Goal: Task Accomplishment & Management: Manage account settings

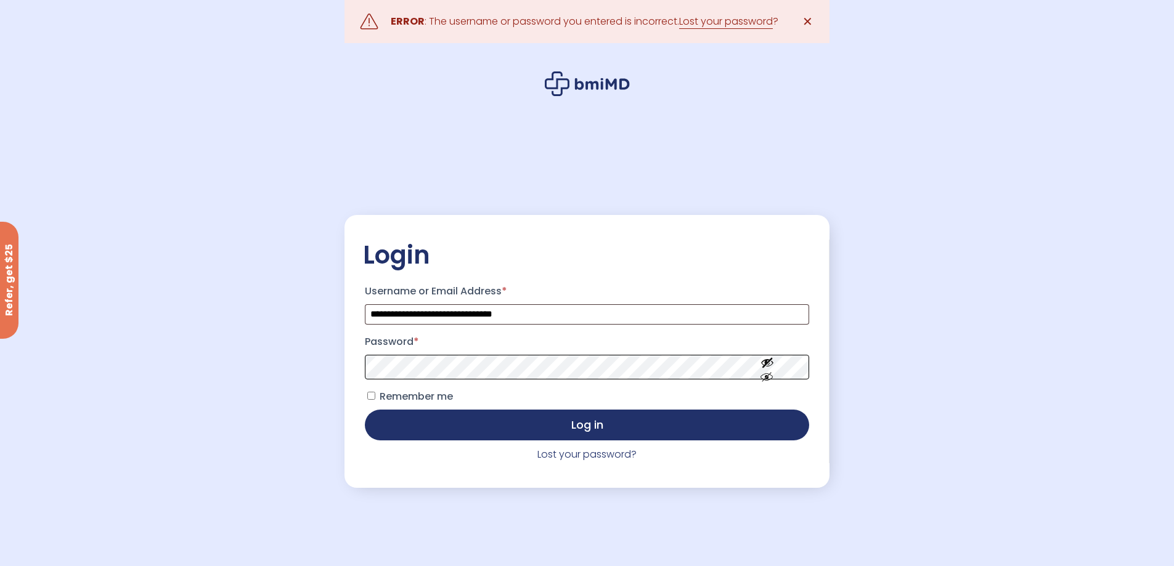
click at [365, 410] on button "Log in" at bounding box center [587, 425] width 444 height 31
